Goal: Task Accomplishment & Management: Use online tool/utility

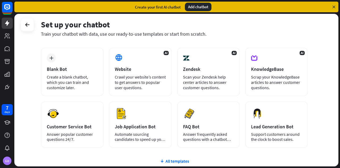
scroll to position [23, 0]
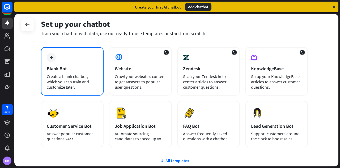
click at [78, 60] on div "plus Blank Bot Create a blank chatbot, which you can train and customize later." at bounding box center [72, 71] width 63 height 48
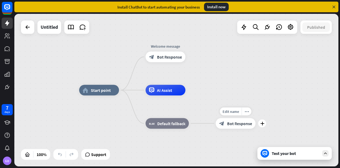
click at [197, 91] on div "home_2 Start point Welcome message block_bot_response Bot Response AI Assist bl…" at bounding box center [241, 166] width 324 height 152
click at [180, 95] on div "Edit name more_horiz plus AI Assist" at bounding box center [166, 90] width 40 height 11
click at [193, 92] on div "plus" at bounding box center [192, 90] width 8 height 8
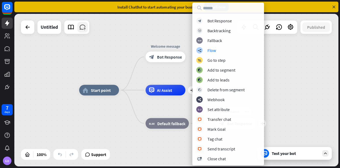
click at [84, 27] on icon at bounding box center [82, 27] width 7 height 7
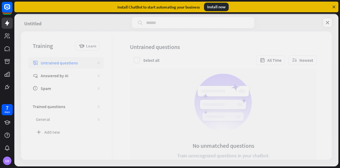
scroll to position [2, 0]
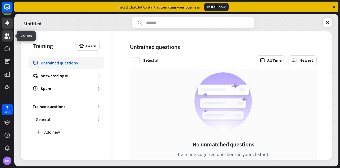
click at [4, 37] on icon at bounding box center [7, 36] width 6 height 6
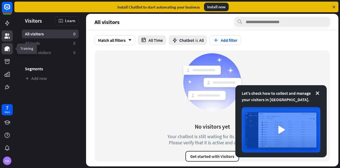
click at [5, 49] on icon at bounding box center [7, 48] width 6 height 6
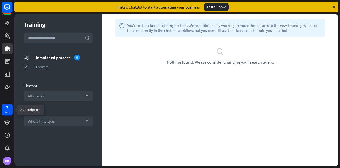
click at [6, 111] on div "days" at bounding box center [7, 112] width 5 height 4
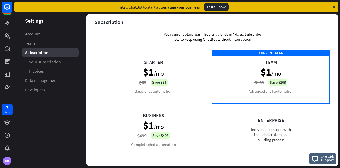
scroll to position [15, 0]
click at [176, 73] on div "Starter $1 /mo $65 Save $64 Basic chat automation" at bounding box center [154, 75] width 118 height 53
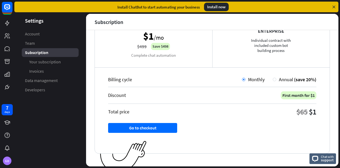
scroll to position [105, 0]
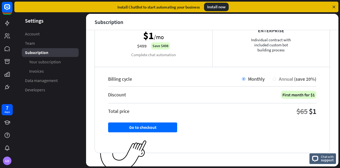
click at [273, 78] on div at bounding box center [274, 78] width 3 height 3
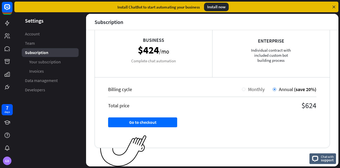
click at [242, 89] on div at bounding box center [243, 88] width 3 height 3
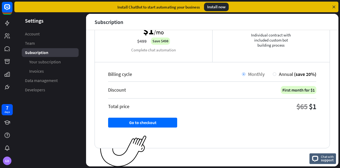
scroll to position [0, 0]
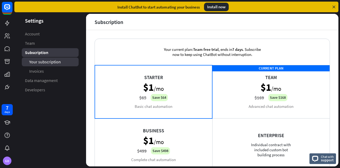
click at [53, 63] on span "Your subscription" at bounding box center [45, 62] width 32 height 6
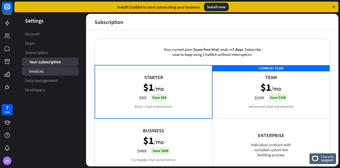
click at [58, 70] on link "Invoices" at bounding box center [50, 71] width 57 height 9
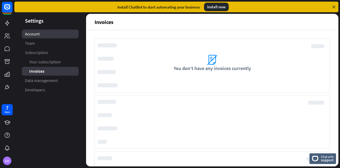
click at [44, 32] on link "Account" at bounding box center [50, 34] width 57 height 9
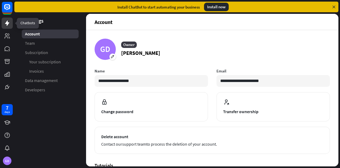
click at [10, 22] on icon at bounding box center [7, 23] width 6 height 6
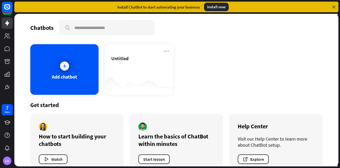
click at [333, 6] on icon at bounding box center [334, 7] width 5 height 5
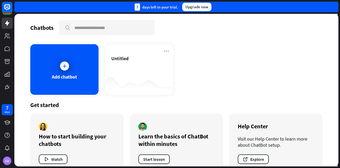
scroll to position [12, 0]
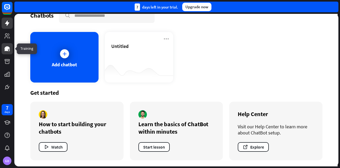
click at [6, 54] on link at bounding box center [7, 48] width 11 height 11
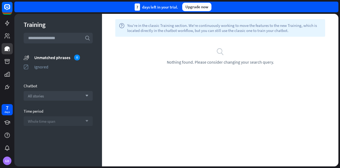
click at [72, 121] on div "Whole time span arrow_down" at bounding box center [58, 121] width 69 height 10
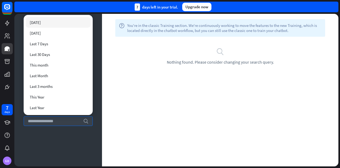
click at [98, 126] on div "Training search unmatched_phrases Unmatched phrases 0 ignored Ignored Chatbot A…" at bounding box center [58, 90] width 88 height 152
